Goal: Task Accomplishment & Management: Use online tool/utility

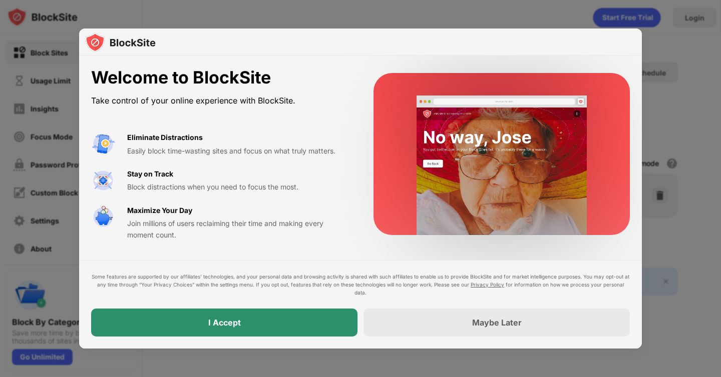
click at [304, 324] on div "I Accept" at bounding box center [224, 323] width 266 height 28
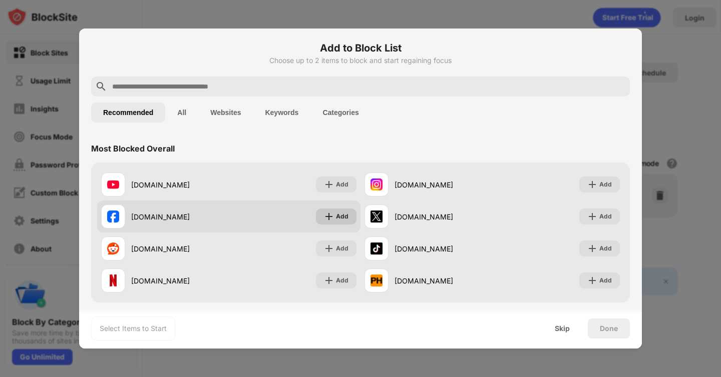
click at [341, 222] on div "Add" at bounding box center [336, 217] width 41 height 16
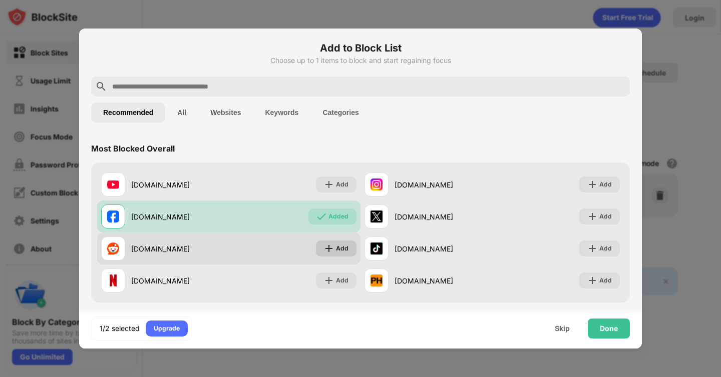
click at [340, 249] on div "Add" at bounding box center [342, 249] width 13 height 10
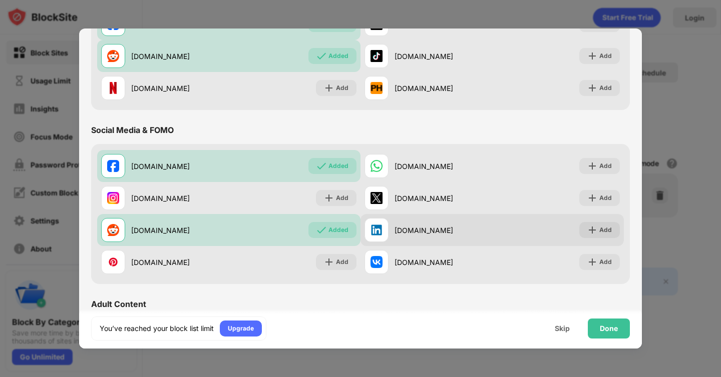
scroll to position [193, 0]
click at [599, 232] on div "Add" at bounding box center [605, 230] width 13 height 10
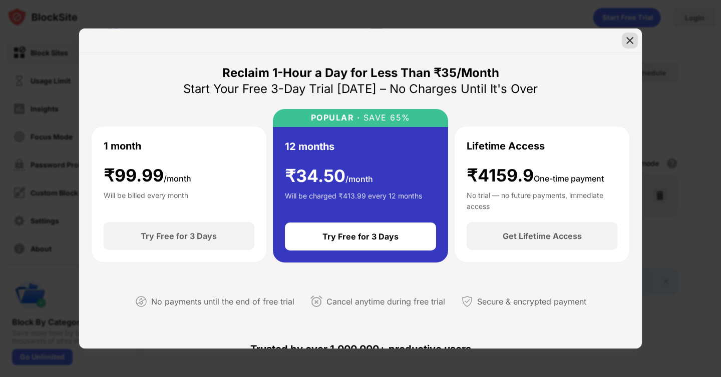
click at [630, 39] on img at bounding box center [630, 41] width 10 height 10
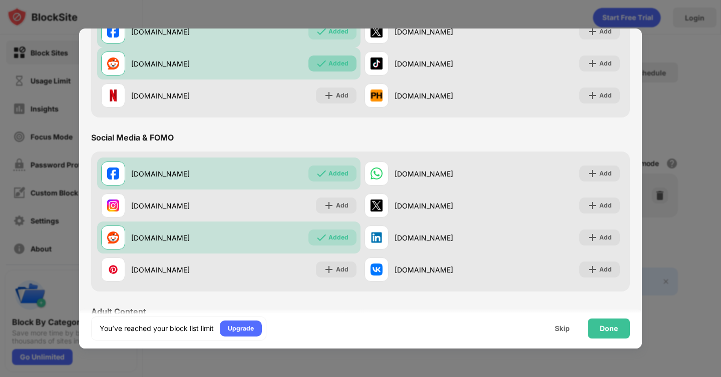
scroll to position [189, 0]
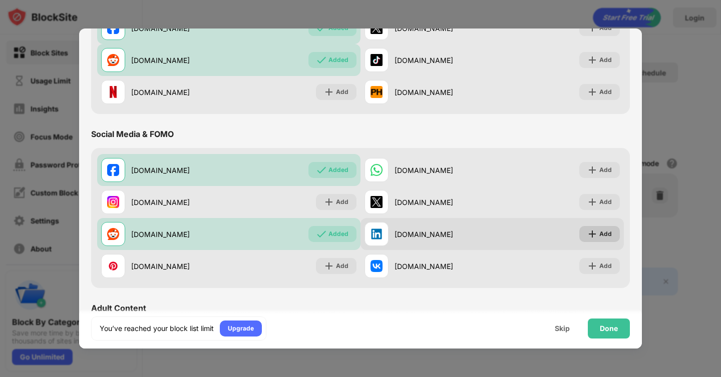
click at [604, 237] on div "Add" at bounding box center [605, 234] width 13 height 10
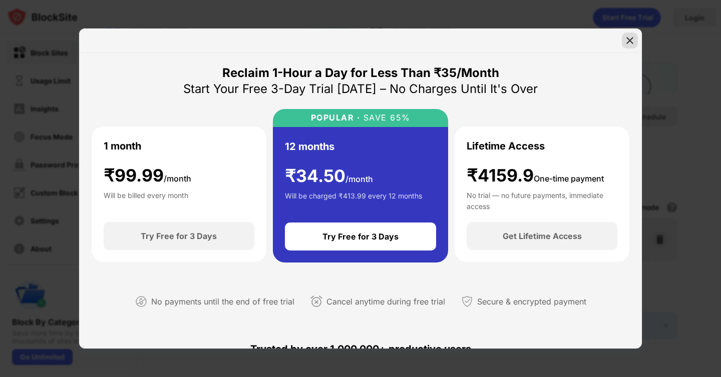
click at [629, 41] on img at bounding box center [630, 41] width 10 height 10
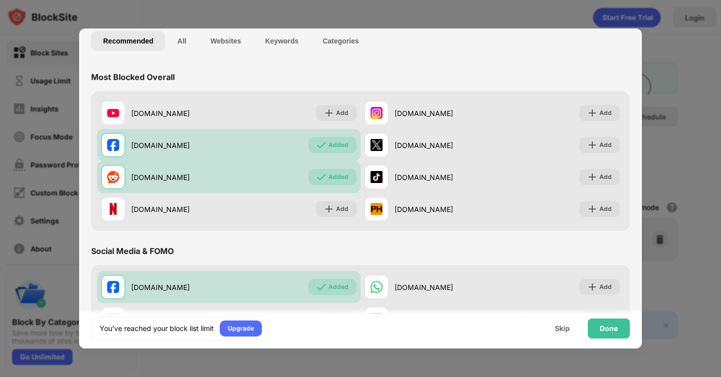
scroll to position [73, 0]
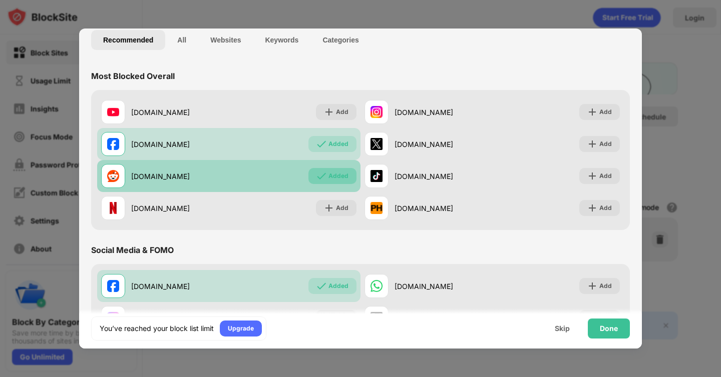
click at [348, 172] on div "Added" at bounding box center [332, 176] width 48 height 16
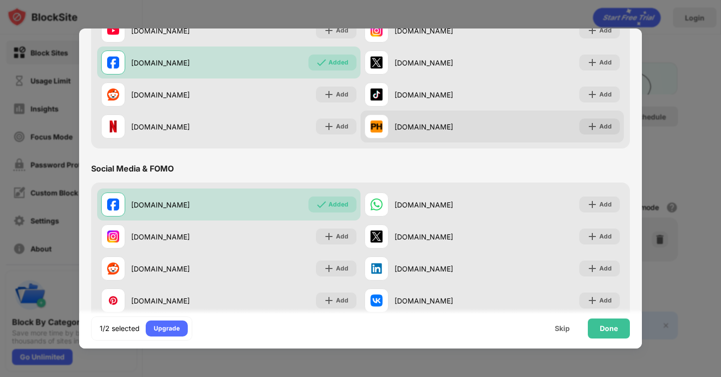
scroll to position [155, 0]
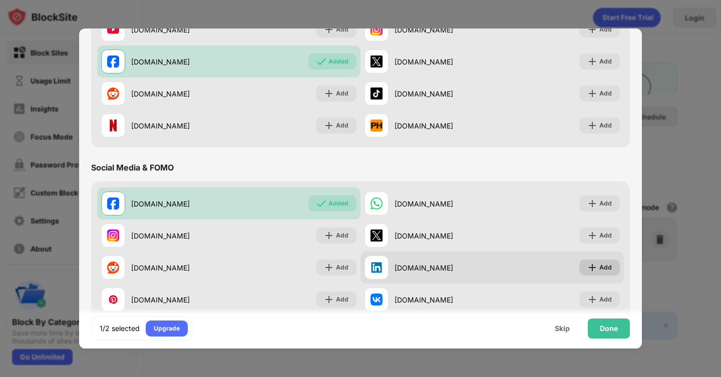
click at [600, 267] on div "Add" at bounding box center [605, 268] width 13 height 10
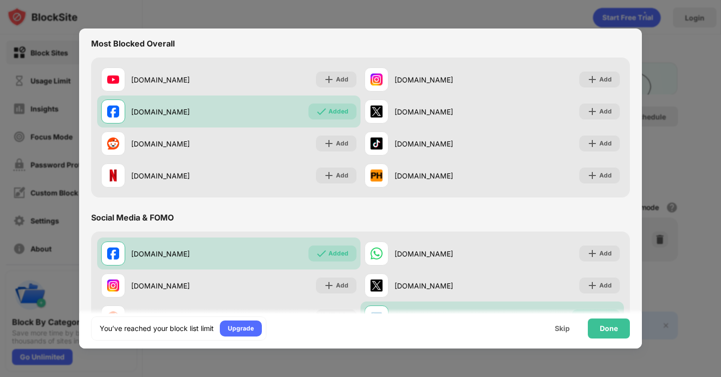
scroll to position [138, 0]
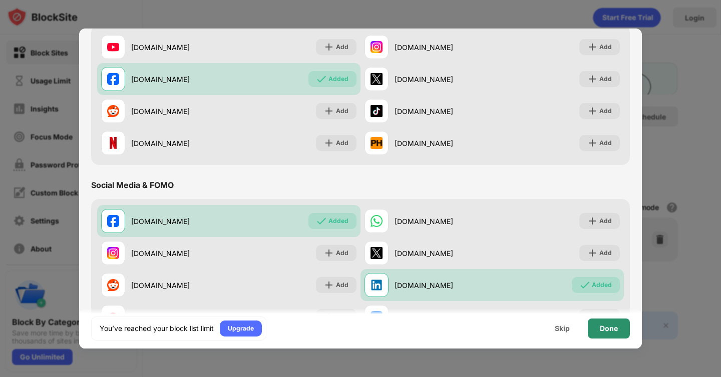
click at [610, 331] on div "Done" at bounding box center [609, 329] width 18 height 8
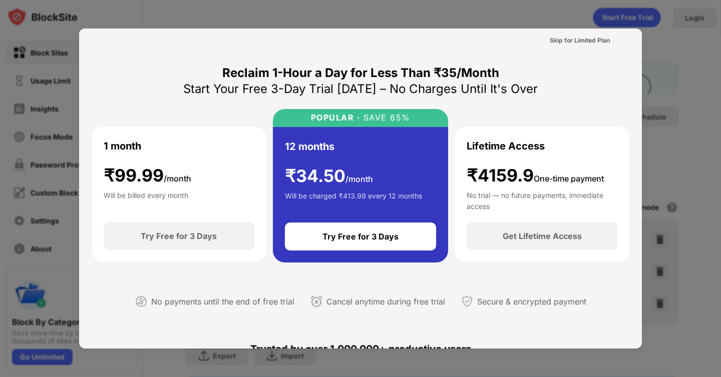
scroll to position [0, 0]
click at [587, 39] on div "Skip for Limited Plan" at bounding box center [580, 41] width 60 height 10
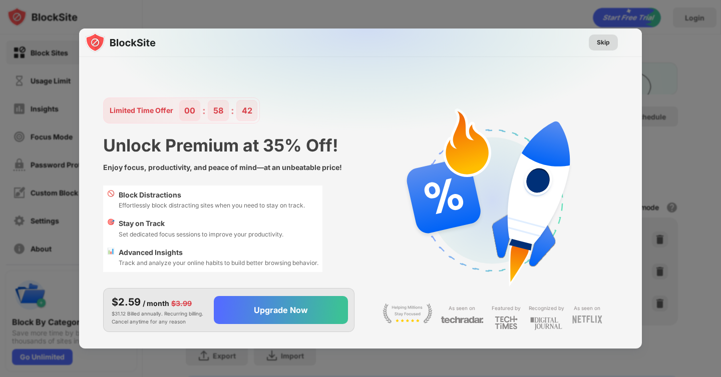
click at [604, 43] on div "Skip" at bounding box center [603, 43] width 13 height 10
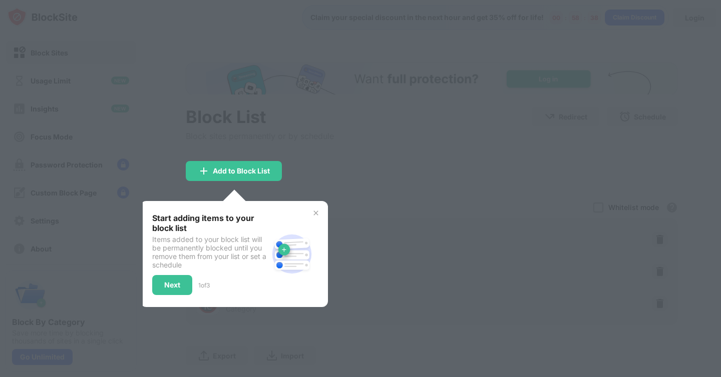
click at [317, 212] on img at bounding box center [316, 213] width 8 height 8
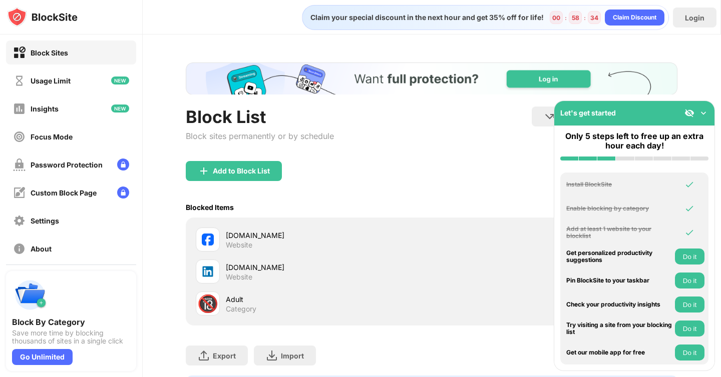
click at [703, 114] on img at bounding box center [703, 113] width 10 height 10
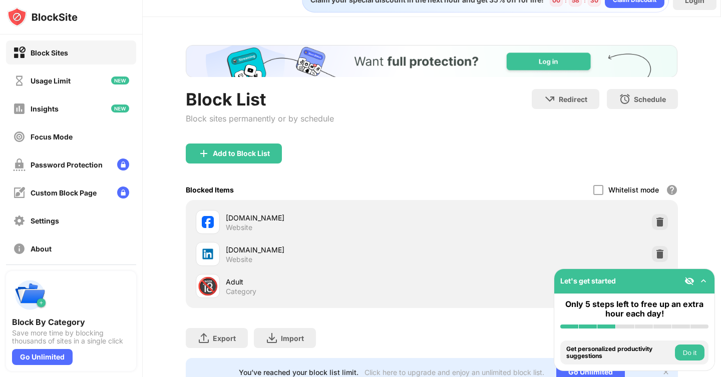
scroll to position [62, 0]
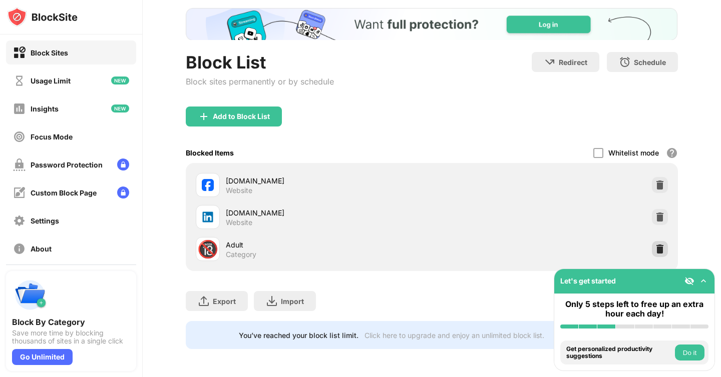
click at [655, 245] on img at bounding box center [660, 249] width 10 height 10
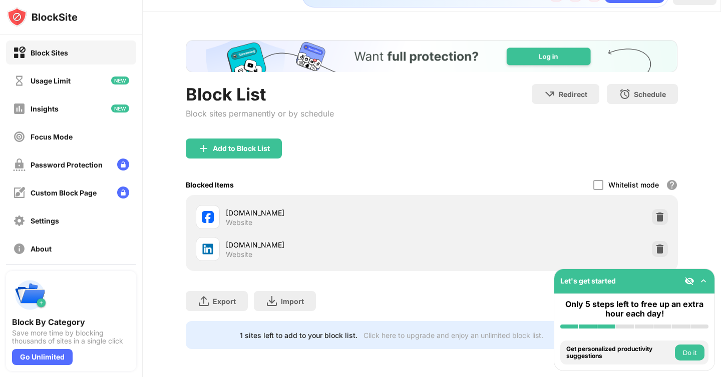
scroll to position [0, 0]
